Goal: Register for event/course

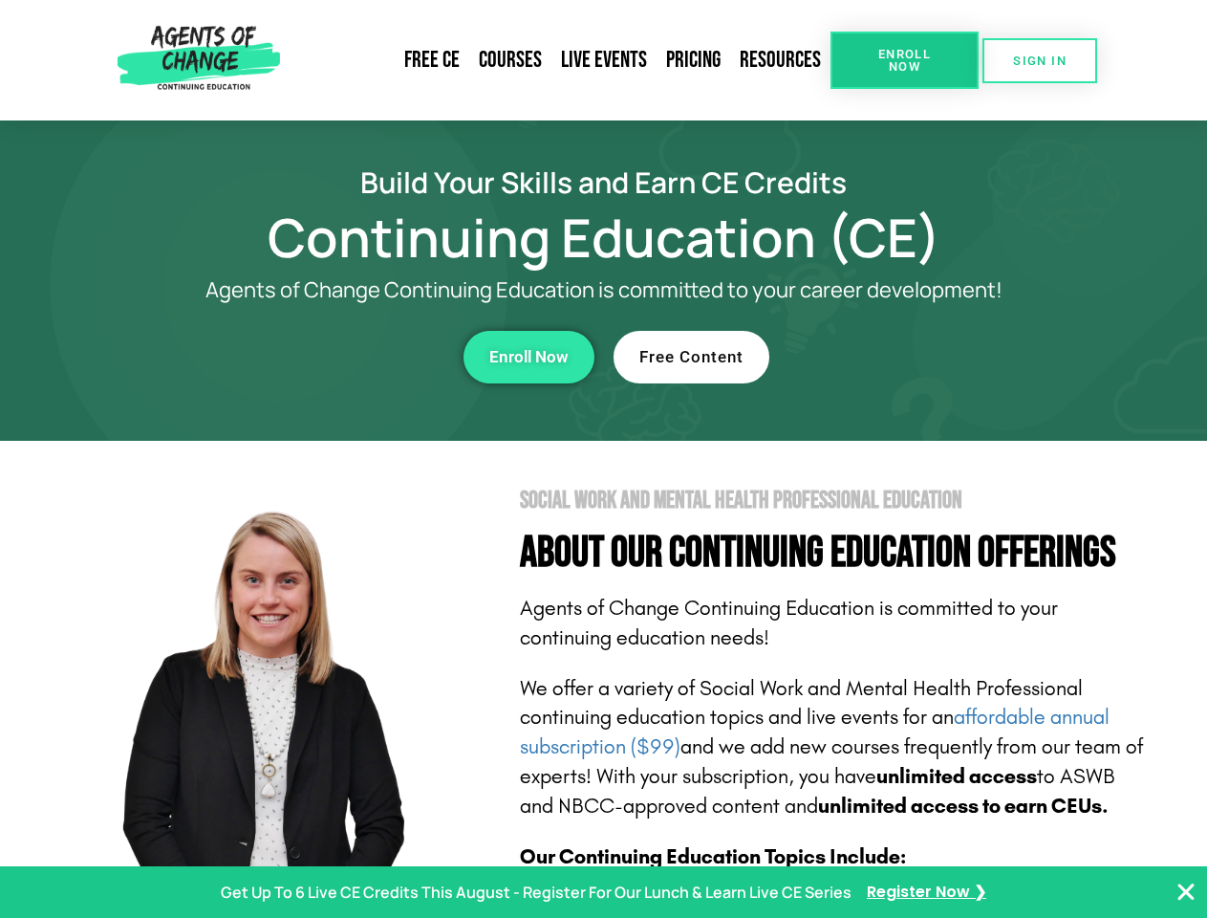
click at [603, 459] on section "Social Work and Mental Health Professional Education About Our Continuing Educa…" at bounding box center [603, 842] width 1207 height 803
click at [904, 60] on span "Enroll Now" at bounding box center [904, 60] width 87 height 25
click at [1040, 60] on span "SIGN IN" at bounding box center [1040, 60] width 54 height 12
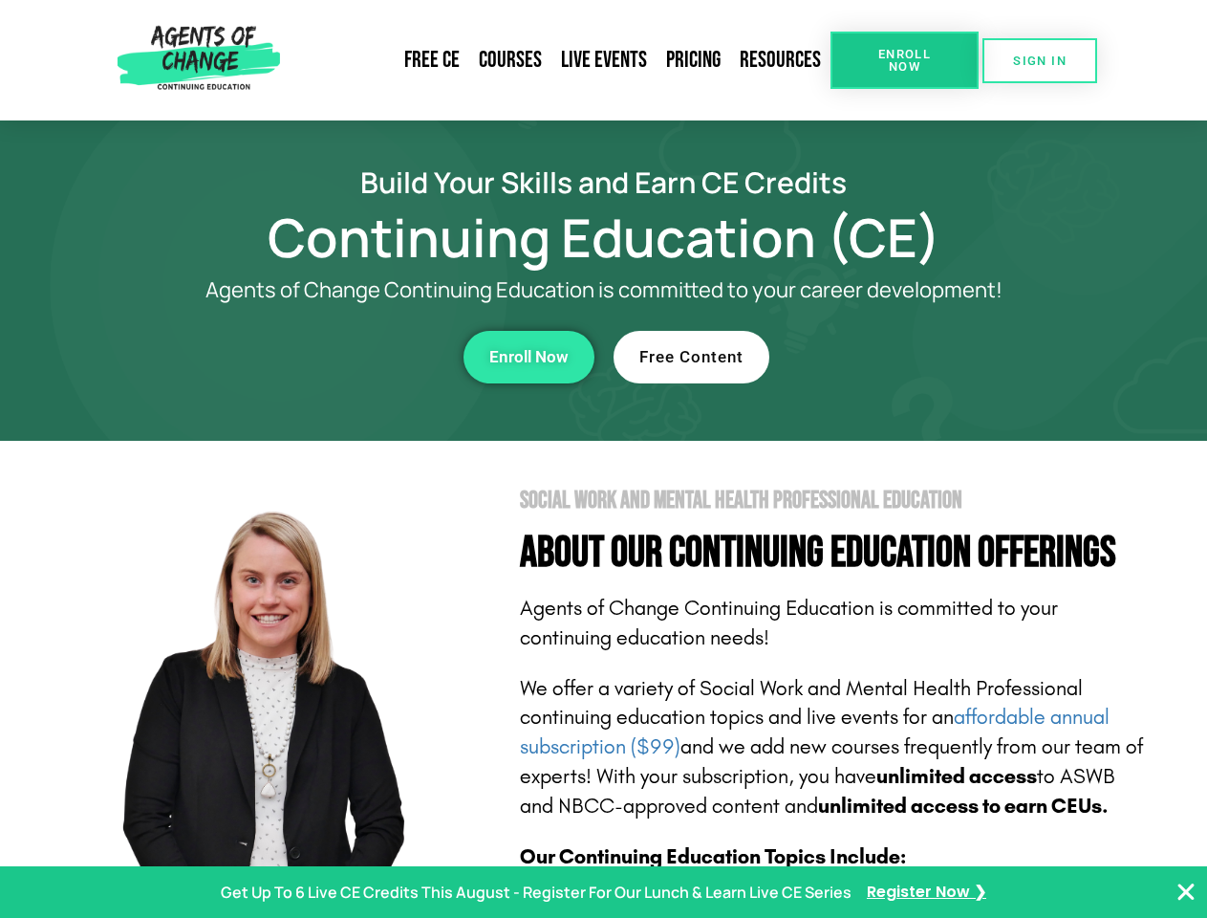
click at [332, 357] on div "Enroll Now" at bounding box center [332, 357] width 526 height 53
click at [529, 357] on span "Enroll Now" at bounding box center [528, 357] width 79 height 16
